Goal: Task Accomplishment & Management: Complete application form

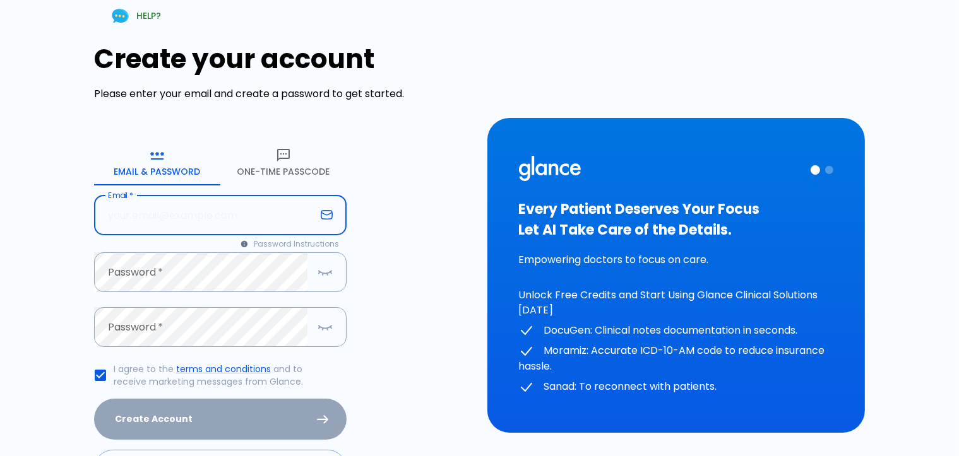
drag, startPoint x: 0, startPoint y: 0, endPoint x: 303, endPoint y: 214, distance: 370.9
click at [303, 214] on input "text" at bounding box center [205, 216] width 222 height 40
type input "AHMEDALDESOQY@GMAIL.COM"
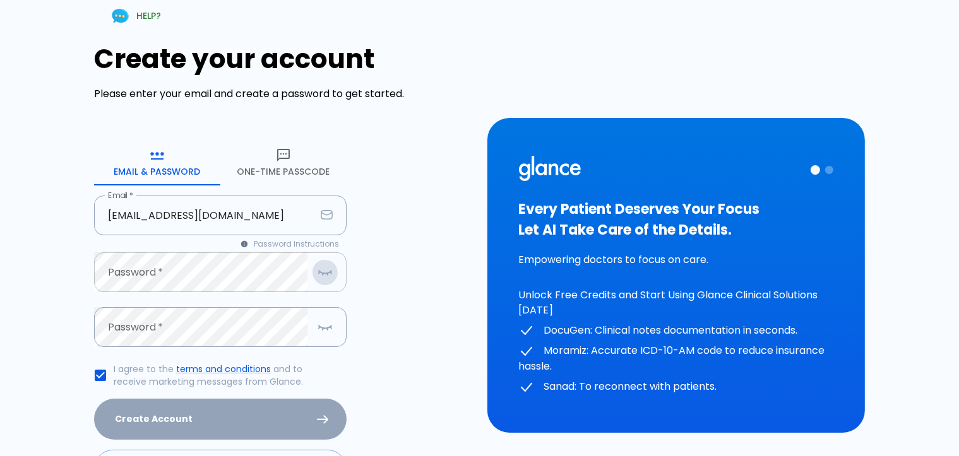
click at [317, 282] on button "button" at bounding box center [324, 272] width 25 height 26
click at [313, 314] on div "Password *" at bounding box center [220, 327] width 252 height 40
